Goal: Information Seeking & Learning: Learn about a topic

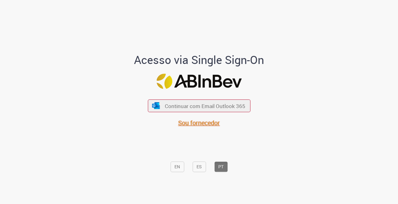
click at [195, 121] on span "Sou fornecedor" at bounding box center [199, 123] width 42 height 8
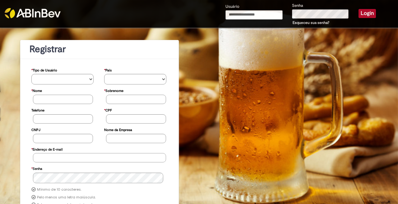
type input "**********"
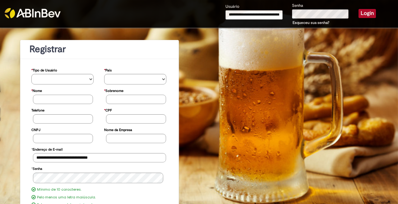
click at [365, 12] on button "Login" at bounding box center [366, 13] width 17 height 9
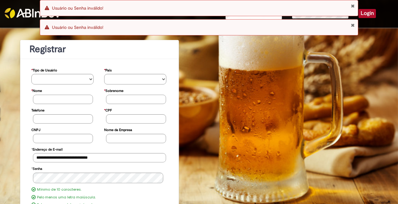
click at [353, 6] on button "Fechar Notificação" at bounding box center [353, 5] width 4 height 5
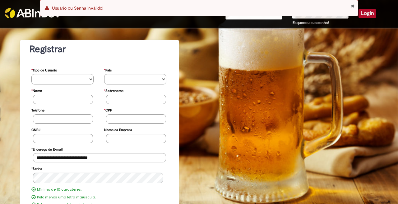
click at [355, 25] on div "Usuário Senha Esqueceu sua senha? Login" at bounding box center [301, 14] width 160 height 24
click at [352, 2] on div "Erro Usuário ou Senha inválido!" at bounding box center [199, 8] width 318 height 16
click at [352, 4] on button "Fechar Notificação" at bounding box center [353, 5] width 4 height 5
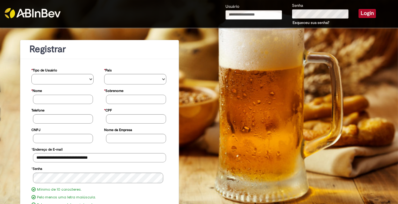
click at [267, 16] on input "Usuário" at bounding box center [253, 14] width 56 height 9
type input "**********"
click at [282, 14] on div "**********" at bounding box center [301, 14] width 160 height 24
click at [282, 14] on div "**********" at bounding box center [254, 14] width 67 height 23
click at [364, 15] on button "Login" at bounding box center [366, 13] width 17 height 9
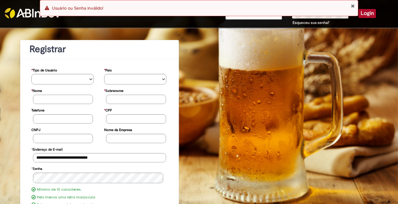
click at [352, 5] on button "Fechar Notificação" at bounding box center [353, 5] width 4 height 5
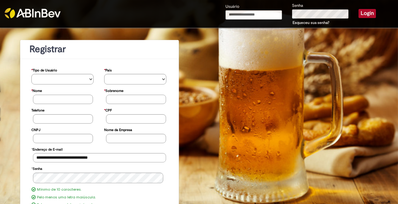
click at [297, 21] on link "Esqueceu sua senha?" at bounding box center [310, 22] width 37 height 5
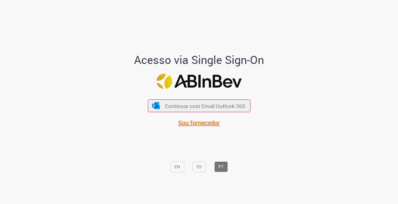
click at [197, 124] on span "Sou fornecedor" at bounding box center [199, 123] width 42 height 8
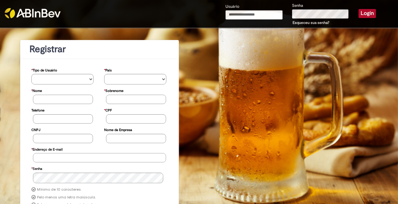
type input "**********"
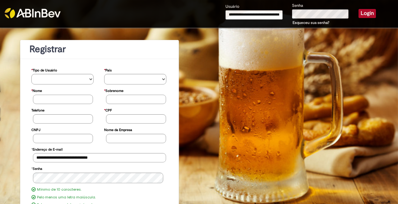
click at [359, 12] on button "Login" at bounding box center [366, 13] width 17 height 9
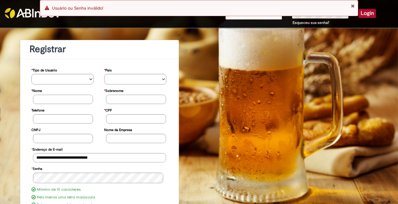
click at [306, 21] on link "Esqueceu sua senha?" at bounding box center [310, 22] width 37 height 5
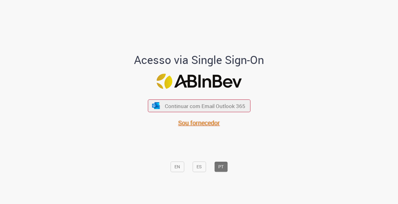
click at [193, 123] on span "Sou fornecedor" at bounding box center [199, 123] width 42 height 8
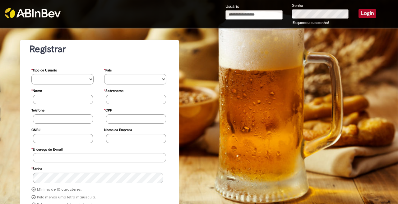
type input "**********"
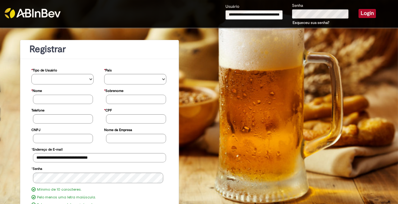
click at [287, 12] on div "Senha Esqueceu sua senha?" at bounding box center [320, 14] width 67 height 24
click at [362, 15] on button "Login" at bounding box center [366, 13] width 17 height 9
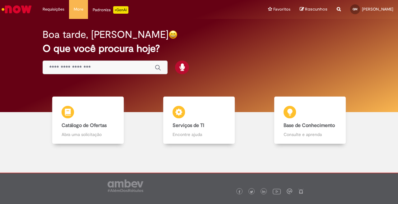
click at [124, 69] on input "Basta digitar aqui" at bounding box center [98, 67] width 99 height 7
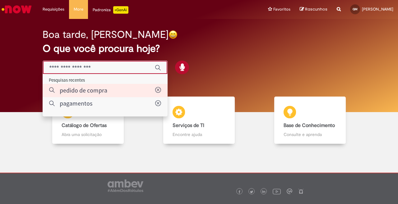
type input "**********"
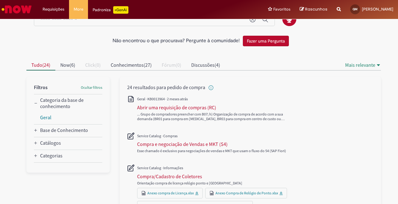
scroll to position [31, 0]
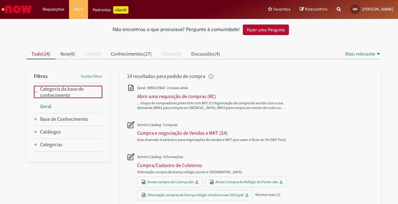
click at [59, 93] on conhecimento_facet_category "Categoria da base de conhecimento" at bounding box center [70, 92] width 60 height 12
click at [60, 120] on div "Catálogos" at bounding box center [49, 120] width 30 height 6
click at [54, 133] on div "Categorias" at bounding box center [51, 133] width 22 height 6
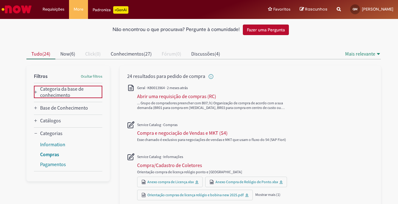
click at [51, 155] on link "Compras" at bounding box center [49, 154] width 19 height 6
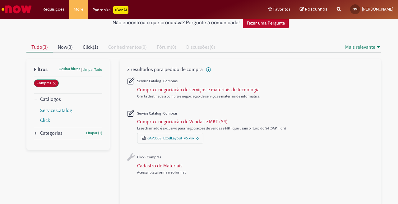
scroll to position [39, 0]
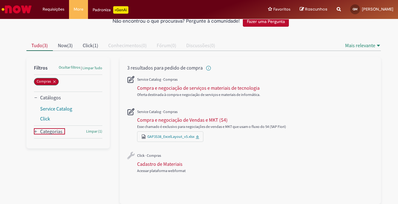
click at [49, 132] on div "Categorias" at bounding box center [51, 131] width 22 height 6
click at [50, 141] on link "Compras" at bounding box center [49, 143] width 19 height 6
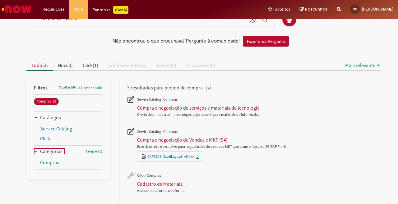
scroll to position [8, 0]
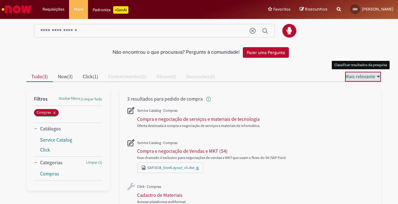
click at [376, 75] on icon "Mais relevante" at bounding box center [378, 76] width 5 height 5
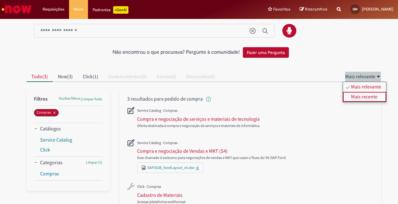
click at [367, 95] on div "Mais recente" at bounding box center [364, 97] width 26 height 6
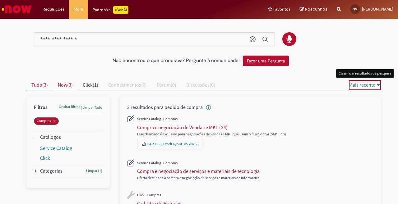
click at [58, 84] on span "Now" at bounding box center [62, 85] width 9 height 6
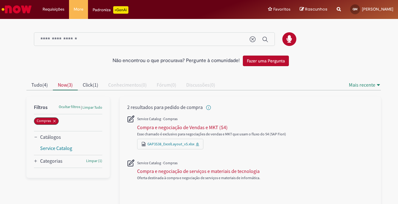
click at [90, 79] on div at bounding box center [204, 144] width 364 height 136
click at [71, 162] on div "Categorias" at bounding box center [68, 161] width 68 height 12
click at [43, 160] on div "Categorias" at bounding box center [51, 161] width 22 height 6
click at [48, 171] on link "Compras" at bounding box center [49, 172] width 19 height 6
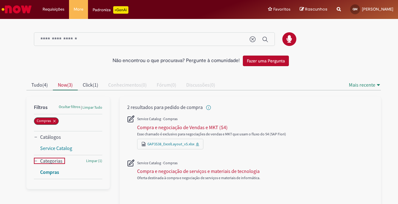
click at [48, 171] on link "Compras" at bounding box center [49, 172] width 19 height 6
click at [261, 58] on button "Fazer uma Pergunta" at bounding box center [266, 61] width 46 height 11
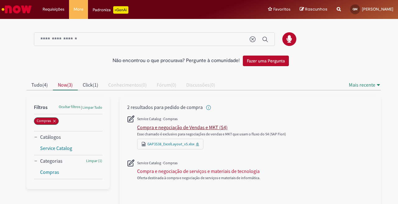
click at [163, 130] on div "Compra e negociação de Vendas e MKT (S4)" at bounding box center [182, 127] width 90 height 6
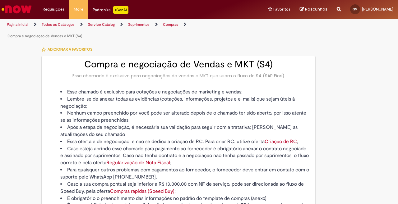
type input "**********"
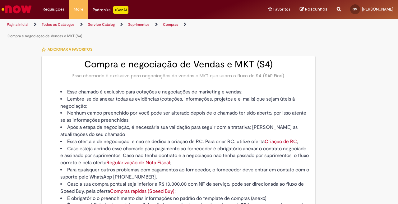
type input "**********"
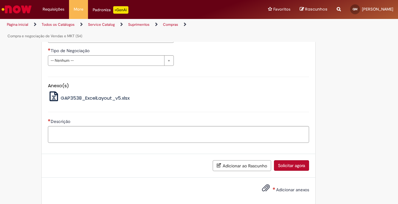
scroll to position [418, 0]
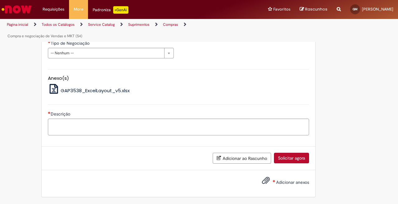
click at [95, 90] on span "GAP3538_ExcelLayout_v5.xlsx" at bounding box center [95, 90] width 69 height 7
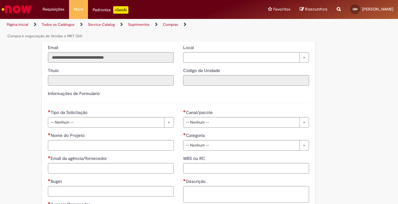
scroll to position [232, 0]
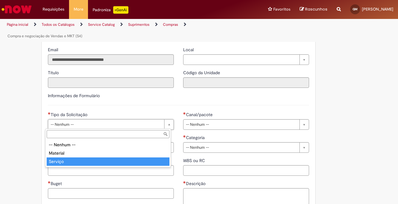
type input "*******"
select select "*******"
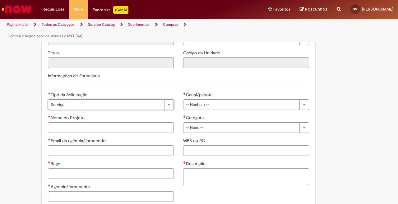
scroll to position [263, 0]
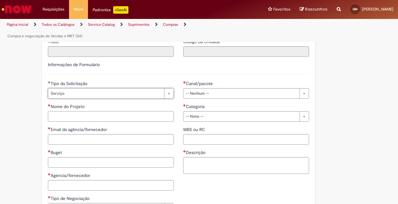
click at [92, 116] on input "Nome do Projeto" at bounding box center [111, 116] width 126 height 11
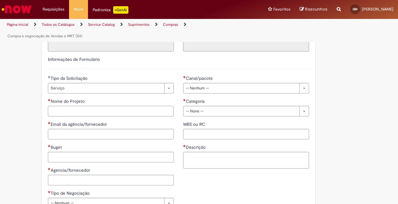
scroll to position [232, 0]
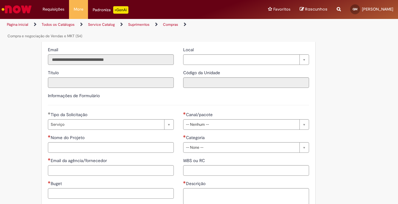
click at [12, 25] on link "Página inicial" at bounding box center [17, 24] width 21 height 5
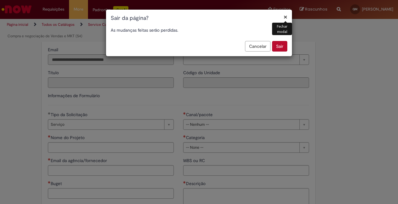
click at [284, 17] on button "×" at bounding box center [285, 17] width 4 height 7
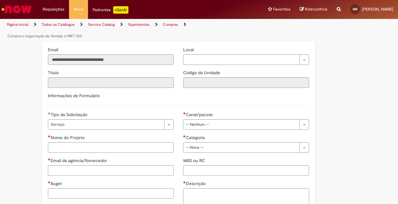
click at [64, 25] on link "Todos os Catálogos" at bounding box center [58, 24] width 33 height 5
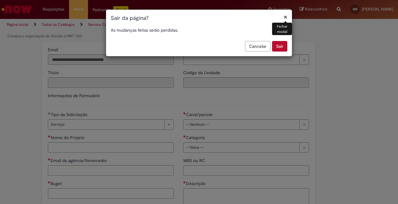
click at [1, 52] on div "× Fechar modal Sair da página? As mudanças feitas serão perdidas. Cancelar Sair" at bounding box center [199, 102] width 398 height 204
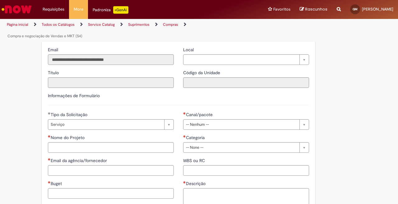
click at [99, 26] on link "Service Catalog" at bounding box center [101, 24] width 27 height 5
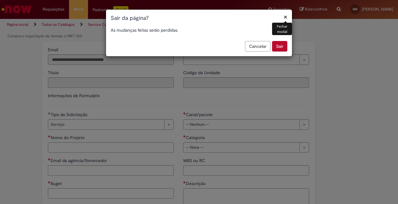
click at [98, 23] on div "× Fechar modal Sair da página? As mudanças feitas serão perdidas. Cancelar Sair" at bounding box center [199, 102] width 398 height 204
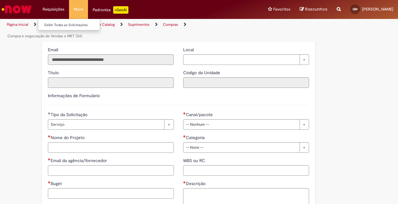
click at [54, 8] on li "Requisições Exibir Todas as Solicitações" at bounding box center [53, 9] width 31 height 19
click at [77, 8] on li "More Solicitar Compra" at bounding box center [78, 9] width 19 height 19
click at [89, 25] on link "Solicitar Compra" at bounding box center [103, 25] width 68 height 7
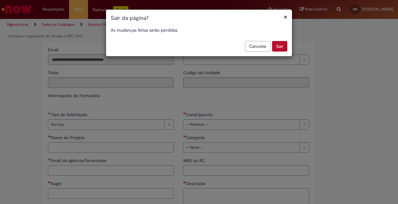
click at [281, 47] on button "Sair" at bounding box center [279, 46] width 15 height 11
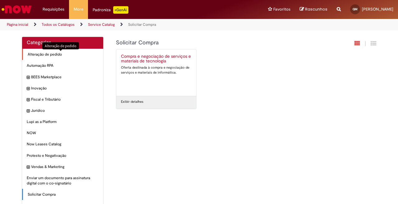
click at [48, 55] on span "Alteração de pedido Itens" at bounding box center [63, 54] width 71 height 5
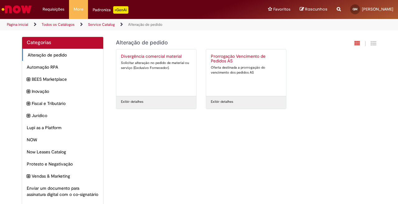
click at [240, 68] on div "Oferta destinada a prorrogação do vencimento dos pedidos AS" at bounding box center [246, 70] width 71 height 10
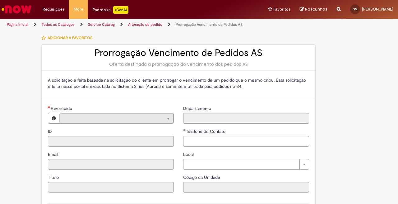
type input "**********"
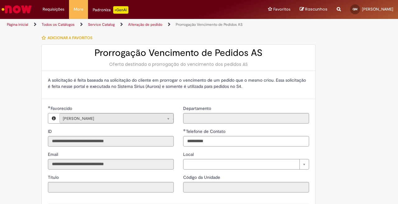
type input "**********"
click at [10, 24] on link "Página inicial" at bounding box center [17, 24] width 21 height 5
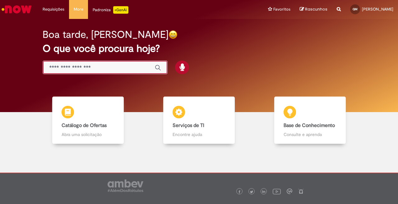
click at [97, 67] on input "Basta digitar aqui" at bounding box center [98, 67] width 99 height 7
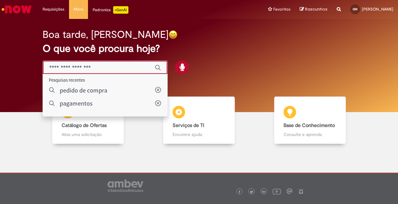
type input "**********"
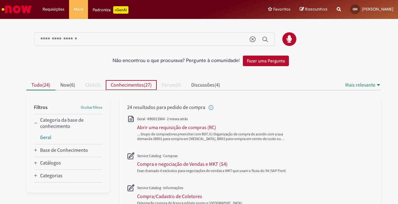
click at [134, 85] on span "Conhecimentos" at bounding box center [127, 85] width 33 height 6
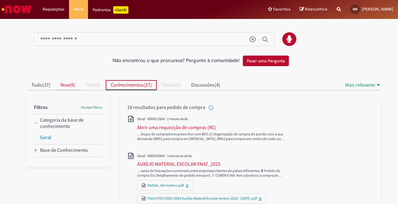
click at [70, 85] on span "Now ( 6 )" at bounding box center [67, 85] width 15 height 6
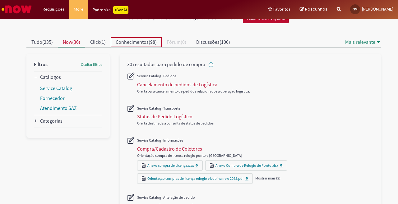
scroll to position [93, 0]
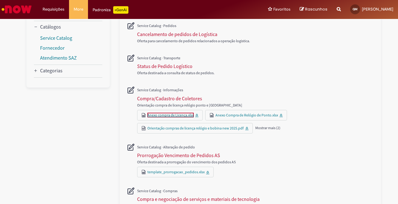
click at [161, 114] on link "Anexo compra de Licença.xlsx" at bounding box center [170, 115] width 46 height 5
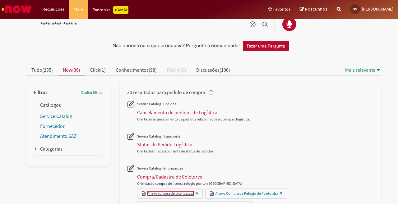
scroll to position [0, 0]
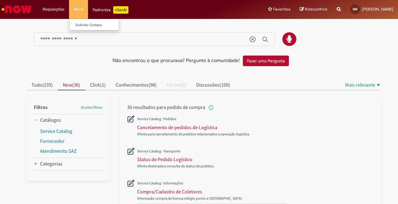
click at [77, 12] on li "More Solicitar Compra" at bounding box center [78, 9] width 19 height 19
click at [81, 25] on link "Solicitar Compra" at bounding box center [103, 25] width 68 height 7
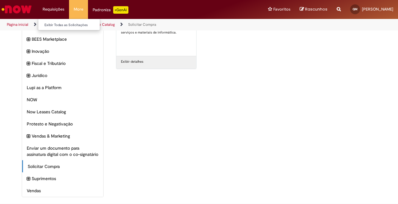
scroll to position [46, 0]
click at [52, 8] on li "Requisições Exibir Todas as Solicitações" at bounding box center [53, 9] width 31 height 19
click at [66, 25] on link "Exibir Todas as Solicitações" at bounding box center [72, 25] width 68 height 7
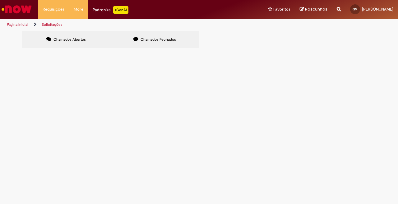
click at [0, 0] on span "usando este filtro" at bounding box center [0, 0] width 0 height 0
click at [174, 40] on span "Chamados Fechados" at bounding box center [157, 39] width 35 height 5
click at [0, 0] on button at bounding box center [0, 0] width 0 height 0
click at [67, 37] on span "Chamados Abertos" at bounding box center [69, 39] width 32 height 5
click at [49, 21] on li "Solicitações" at bounding box center [51, 24] width 25 height 11
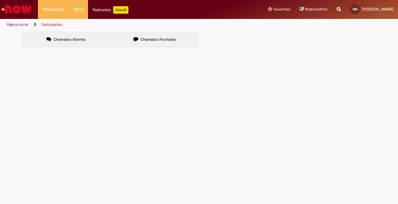
click at [14, 24] on link "Página inicial" at bounding box center [17, 24] width 21 height 5
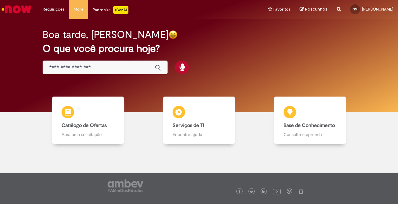
click at [98, 7] on div "Padroniza +GenAi" at bounding box center [111, 9] width 36 height 7
click at [103, 65] on input "Basta digitar aqui" at bounding box center [98, 67] width 99 height 7
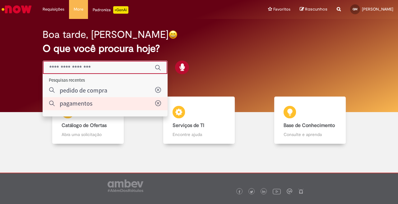
type input "**********"
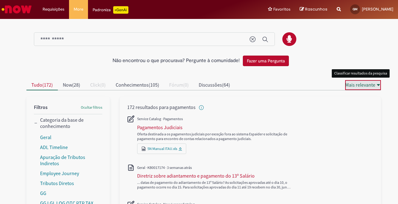
click at [354, 84] on span "Mais relevante" at bounding box center [360, 85] width 30 height 6
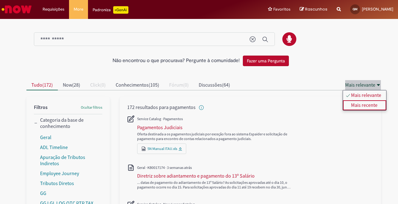
click at [363, 106] on div "Mais recente" at bounding box center [364, 105] width 26 height 6
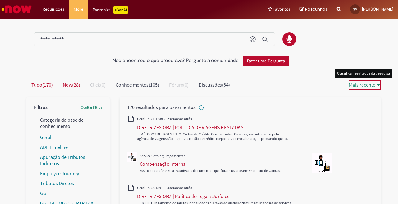
click at [70, 85] on span "Now" at bounding box center [67, 85] width 9 height 6
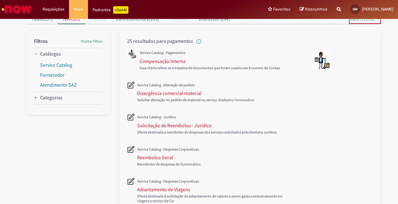
scroll to position [47, 0]
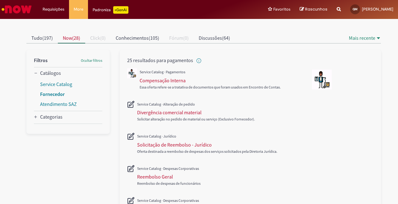
click at [46, 94] on link "Fornecedor" at bounding box center [52, 94] width 25 height 6
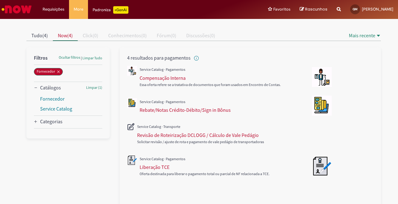
scroll to position [53, 0]
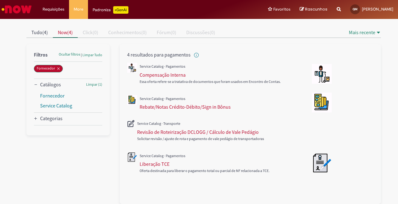
click at [47, 117] on div "Categorias" at bounding box center [51, 118] width 22 height 6
click at [48, 131] on link "Pagamentos" at bounding box center [53, 129] width 26 height 6
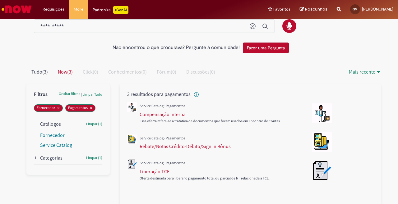
scroll to position [21, 0]
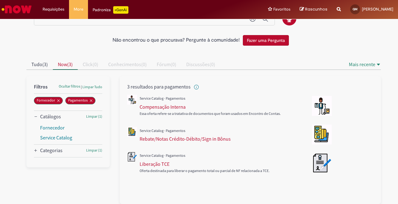
click at [62, 150] on div "Categorias" at bounding box center [68, 151] width 68 height 12
click at [58, 131] on link "Fornecedor" at bounding box center [52, 128] width 25 height 6
click at [62, 63] on span "Now" at bounding box center [62, 64] width 9 height 6
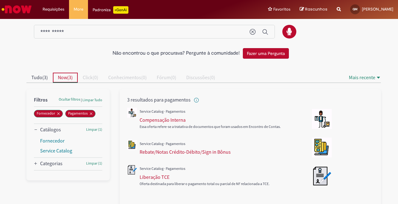
scroll to position [0, 0]
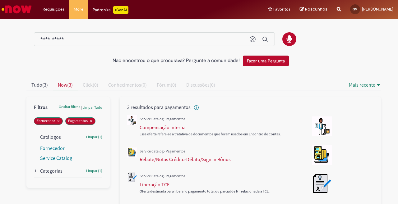
click at [89, 35] on div "**********" at bounding box center [154, 39] width 241 height 14
click at [86, 41] on input "**********" at bounding box center [141, 39] width 203 height 7
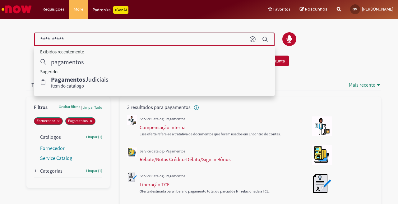
drag, startPoint x: 83, startPoint y: 38, endPoint x: 26, endPoint y: 38, distance: 57.2
click at [26, 38] on div at bounding box center [204, 39] width 364 height 14
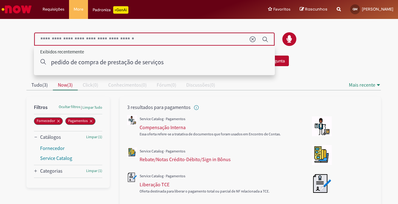
type input "**********"
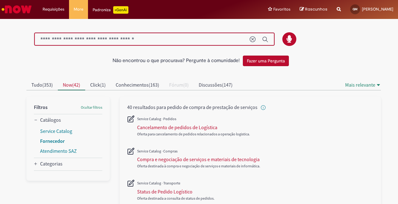
click at [48, 142] on link "Fornecedor" at bounding box center [52, 141] width 25 height 6
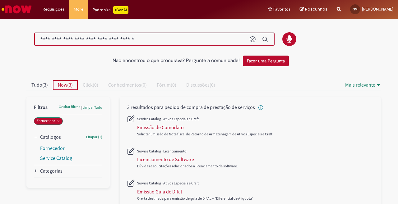
click at [62, 85] on span "Now" at bounding box center [62, 85] width 9 height 6
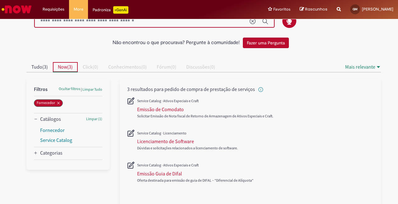
scroll to position [28, 0]
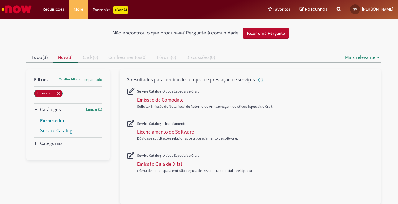
click at [48, 119] on link "Fornecedor" at bounding box center [52, 120] width 25 height 6
click at [66, 131] on link "Service Catalog" at bounding box center [56, 130] width 33 height 6
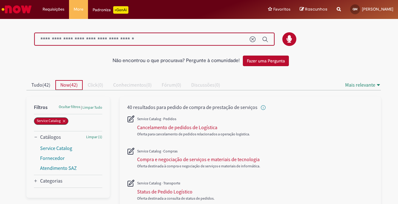
click at [64, 85] on span "Now" at bounding box center [64, 85] width 9 height 6
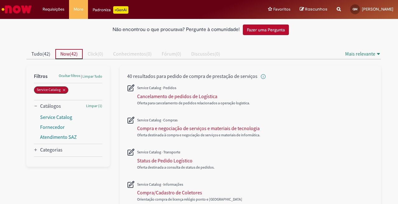
scroll to position [62, 0]
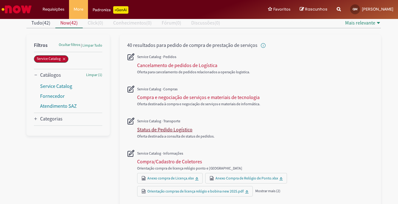
click at [159, 129] on div "Status de Pedido Logístico" at bounding box center [164, 129] width 55 height 6
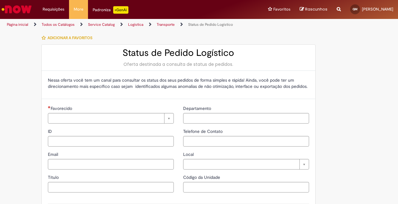
type input "**********"
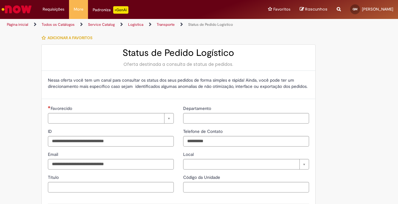
type input "**********"
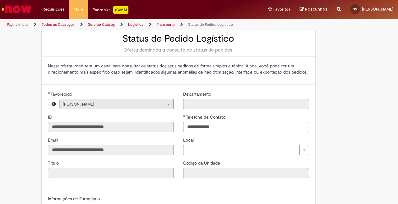
scroll to position [5, 0]
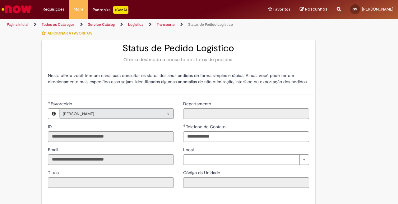
click at [97, 23] on link "Service Catalog" at bounding box center [101, 24] width 27 height 5
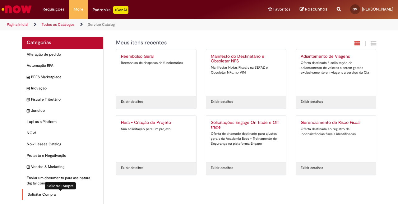
click at [39, 195] on span "Solicitar Compra Itens" at bounding box center [63, 194] width 71 height 5
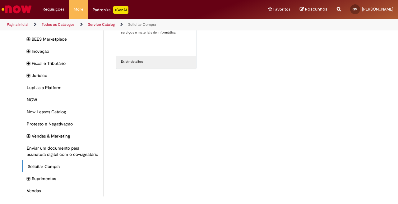
scroll to position [46, 0]
click at [60, 24] on link "Todos os Catálogos" at bounding box center [58, 24] width 33 height 5
click at [11, 23] on link "Página inicial" at bounding box center [17, 24] width 21 height 5
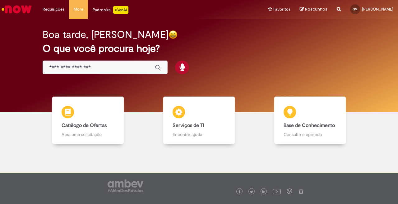
click at [122, 8] on p "+GenAi" at bounding box center [120, 9] width 15 height 7
click at [111, 66] on input "Basta digitar aqui" at bounding box center [98, 67] width 99 height 7
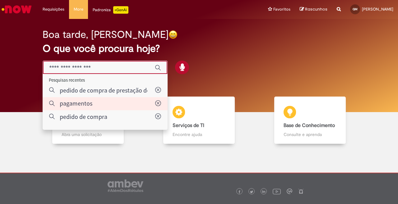
type input "**********"
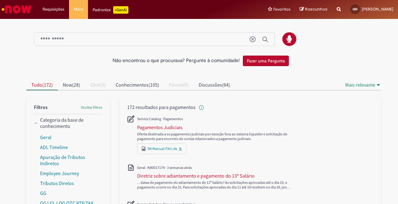
click at [84, 40] on input "**********" at bounding box center [141, 39] width 203 height 7
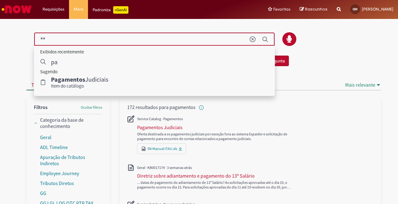
type input "*"
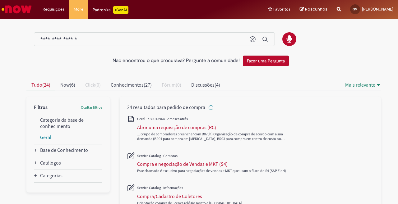
scroll to position [31, 0]
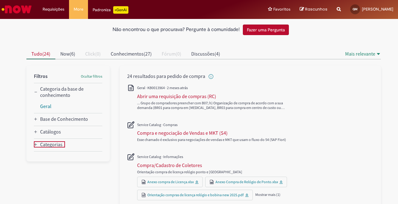
click at [53, 145] on div "Categorias" at bounding box center [51, 144] width 22 height 6
click at [49, 164] on link "Compras" at bounding box center [49, 166] width 19 height 6
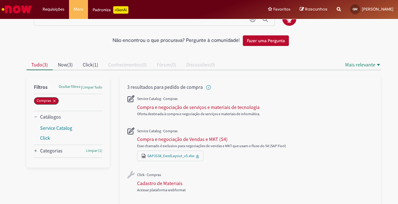
scroll to position [31, 0]
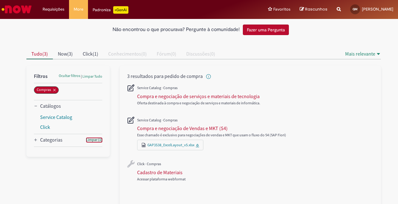
click at [89, 140] on span "Limpar (1)" at bounding box center [94, 139] width 16 height 5
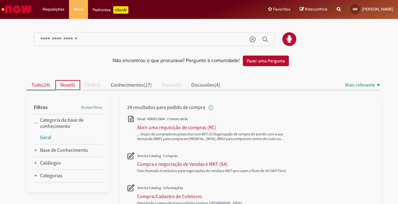
click at [64, 85] on span "Now" at bounding box center [64, 85] width 9 height 6
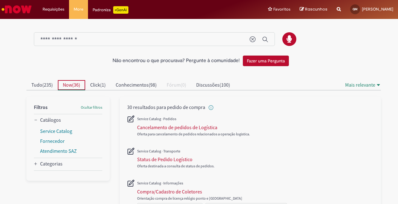
scroll to position [31, 0]
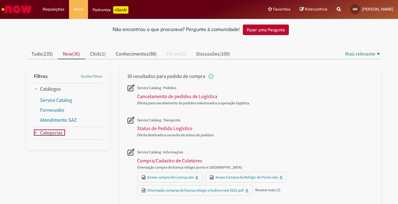
click at [46, 131] on div "Categorias" at bounding box center [51, 133] width 22 height 6
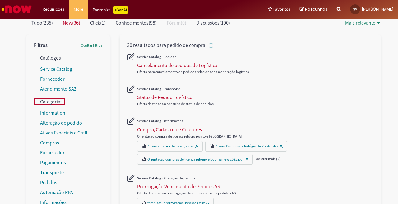
scroll to position [93, 0]
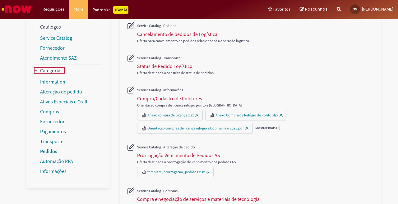
click at [45, 150] on link "Pedidos" at bounding box center [48, 151] width 17 height 6
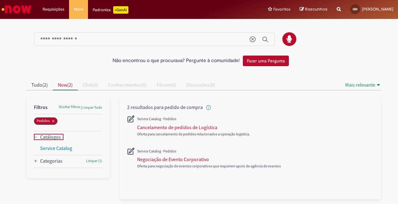
click at [54, 138] on div "Catálogos" at bounding box center [50, 137] width 21 height 6
click at [54, 149] on div "Categorias" at bounding box center [51, 150] width 22 height 6
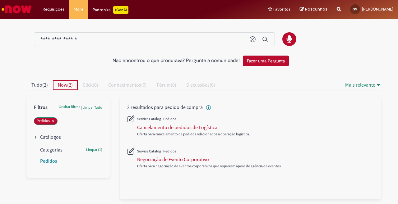
click at [60, 83] on span "Now" at bounding box center [62, 85] width 9 height 6
click at [50, 137] on div "Catálogos" at bounding box center [50, 137] width 21 height 6
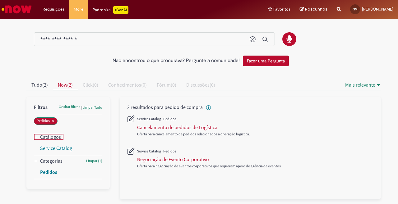
click at [44, 171] on link "Pedidos" at bounding box center [48, 172] width 17 height 6
click at [284, 7] on li "Favoritos Exibir todos os Favoritos" at bounding box center [279, 9] width 32 height 19
drag, startPoint x: 267, startPoint y: 99, endPoint x: 284, endPoint y: 98, distance: 16.8
click at [271, 97] on div "2 resultados para pedido de compra" at bounding box center [250, 148] width 261 height 103
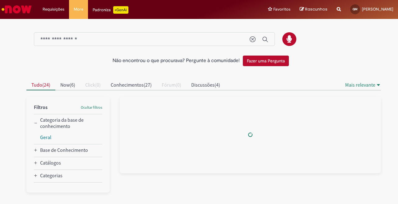
type input "**********"
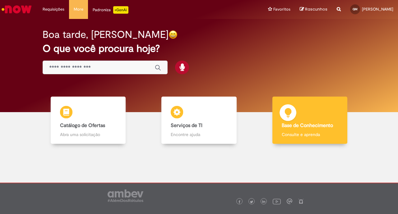
click at [293, 135] on p "Consulte e aprenda" at bounding box center [310, 134] width 56 height 6
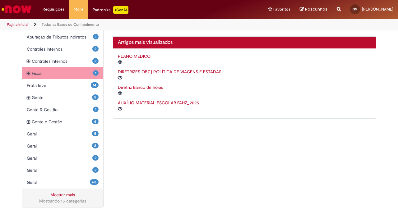
scroll to position [173, 0]
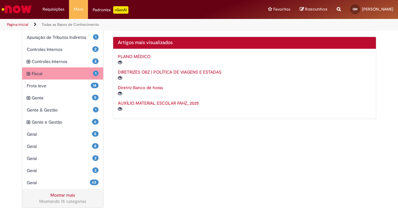
click at [58, 72] on span "Fiscal Itens" at bounding box center [62, 74] width 61 height 6
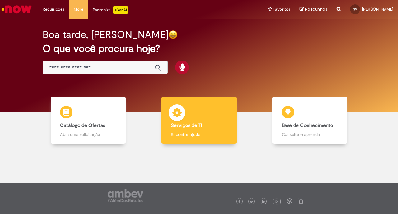
click at [196, 130] on div "Serviços de TI Serviços de TI Encontre ajuda" at bounding box center [198, 121] width 75 height 48
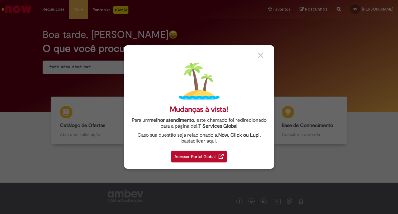
click at [263, 54] on img at bounding box center [261, 56] width 6 height 6
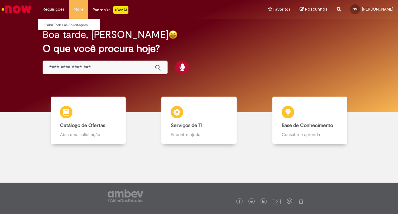
click at [48, 7] on li "Requisições Exibir Todas as Solicitações" at bounding box center [53, 9] width 31 height 19
click at [50, 23] on link "Exibir Todas as Solicitações" at bounding box center [72, 25] width 68 height 7
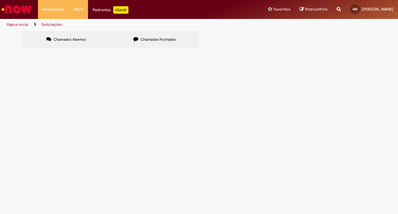
click at [165, 41] on span "Chamados Fechados" at bounding box center [157, 39] width 35 height 5
click at [85, 43] on label "Chamados Abertos" at bounding box center [66, 39] width 89 height 17
click at [6, 24] on li "Página inicial" at bounding box center [22, 24] width 34 height 11
click at [13, 23] on link "Página inicial" at bounding box center [17, 24] width 21 height 5
